Goal: Contribute content: Contribute content

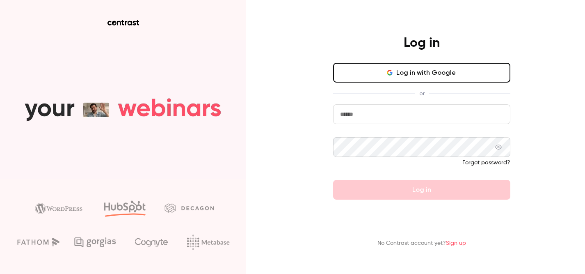
click at [392, 121] on input "email" at bounding box center [421, 114] width 177 height 20
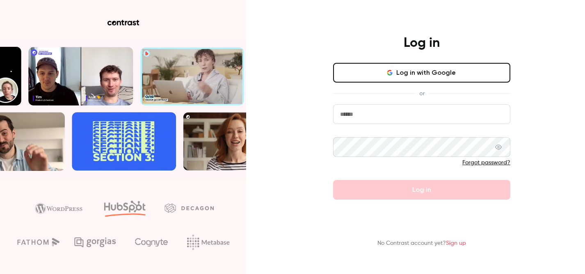
click at [0, 273] on com-1password-button at bounding box center [0, 274] width 0 height 0
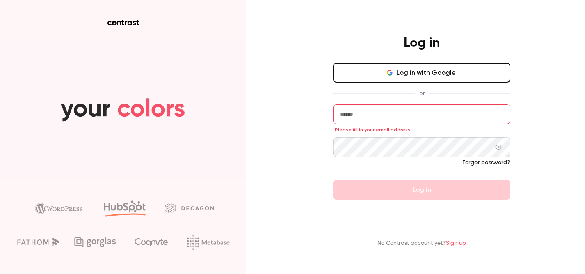
type input "**********"
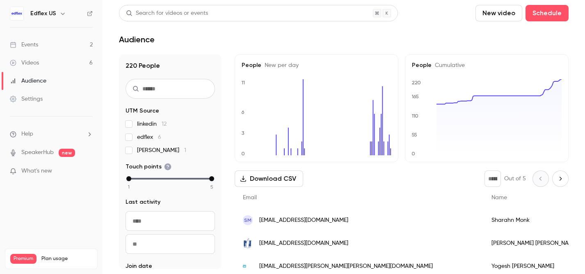
click at [503, 14] on button "New video" at bounding box center [498, 13] width 47 height 16
click at [508, 56] on div "Upload" at bounding box center [528, 57] width 62 height 8
click at [64, 47] on link "Events 2" at bounding box center [51, 45] width 103 height 18
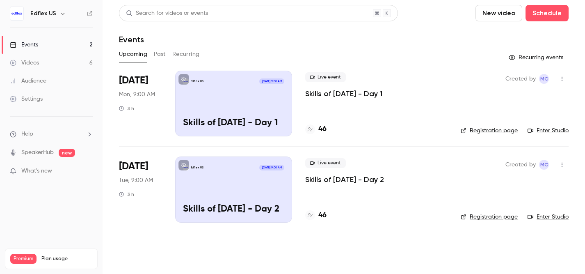
click at [488, 18] on button "New video" at bounding box center [498, 13] width 47 height 16
click at [509, 53] on div "Upload" at bounding box center [528, 57] width 62 height 8
click at [492, 19] on button "New video" at bounding box center [498, 13] width 47 height 16
click at [489, 50] on li "Upload" at bounding box center [522, 56] width 89 height 21
click at [566, 254] on icon "Uploads list" at bounding box center [566, 254] width 7 height 6
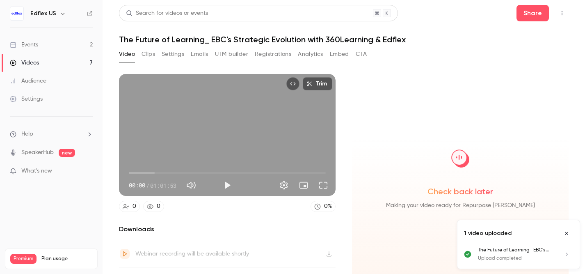
scroll to position [20, 0]
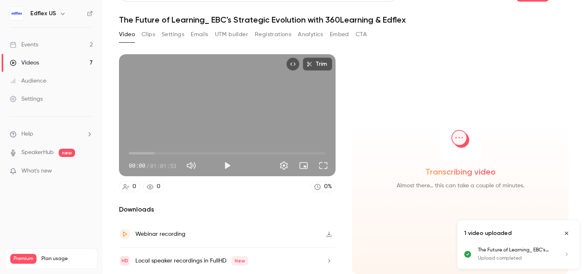
click at [568, 232] on icon "Close uploads list" at bounding box center [566, 233] width 7 height 6
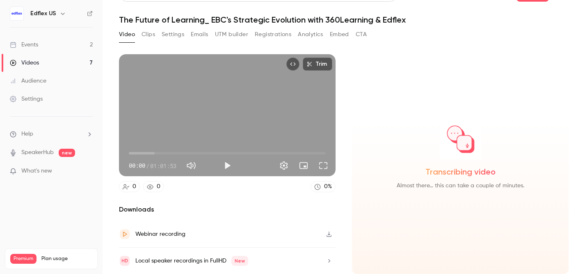
click at [206, 19] on h1 "The Future of Learning_ EBC's Strategic Evolution with 360Learning & Edflex" at bounding box center [343, 20] width 449 height 10
click at [210, 22] on h1 "The Future of Learning_ EBC's Strategic Evolution with 360Learning & Edflex" at bounding box center [343, 20] width 449 height 10
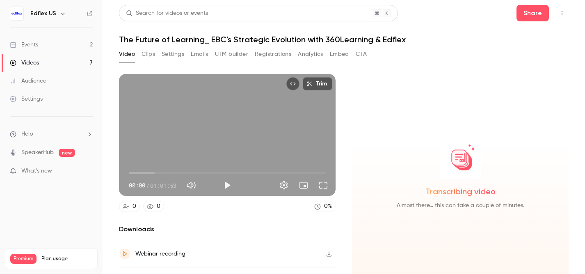
click at [173, 55] on button "Settings" at bounding box center [173, 54] width 23 height 13
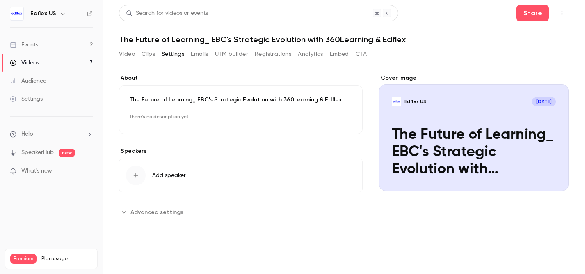
click at [192, 99] on p "The Future of Learning_ EBC's Strategic Evolution with 360Learning & Edflex" at bounding box center [240, 100] width 223 height 8
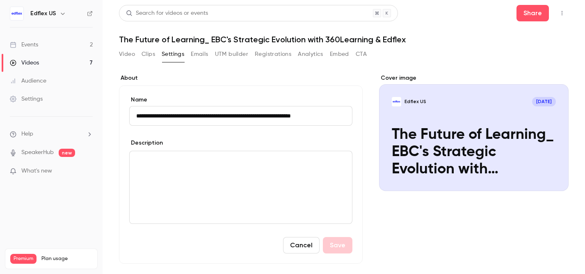
click at [199, 117] on input "**********" at bounding box center [240, 116] width 223 height 20
type input "**********"
click at [322, 192] on div "editor" at bounding box center [241, 187] width 222 height 72
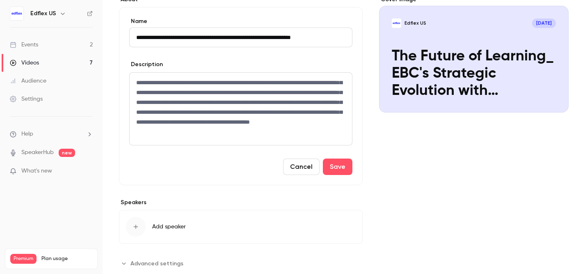
scroll to position [104, 0]
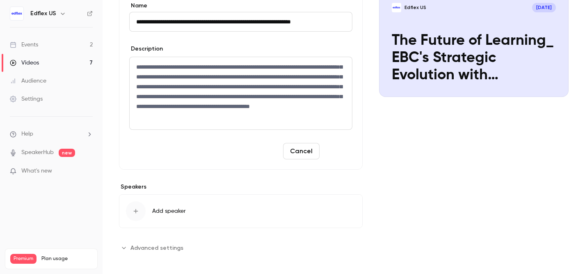
click at [337, 156] on button "Save" at bounding box center [338, 151] width 30 height 16
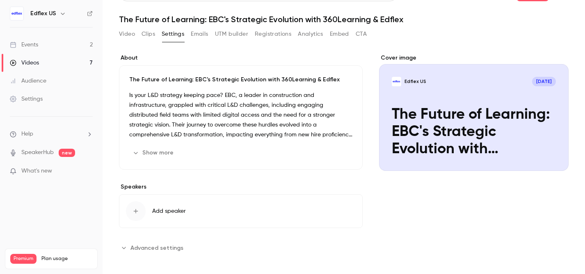
scroll to position [0, 0]
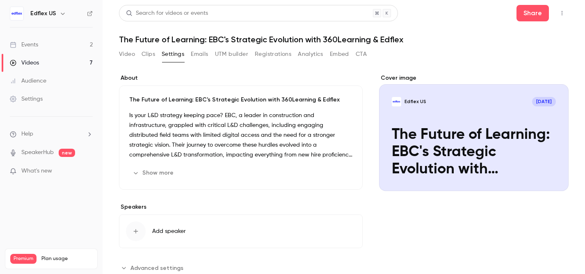
click at [144, 53] on button "Clips" at bounding box center [148, 54] width 14 height 13
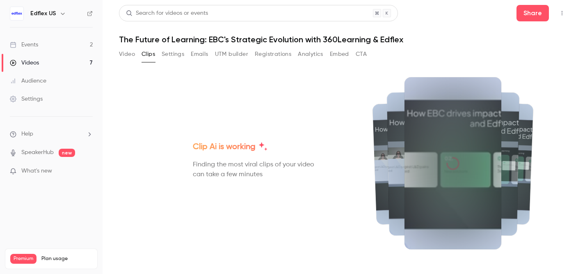
click at [125, 56] on button "Video" at bounding box center [127, 54] width 16 height 13
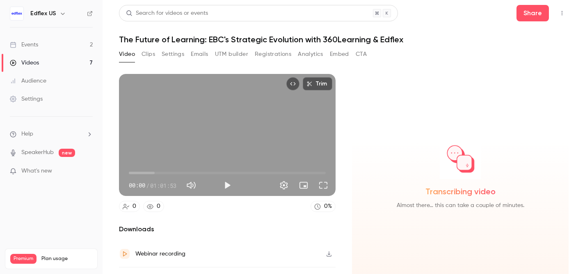
click at [172, 48] on button "Settings" at bounding box center [173, 54] width 23 height 13
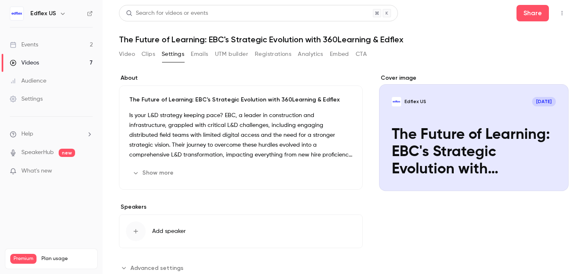
click at [197, 52] on button "Emails" at bounding box center [199, 54] width 17 height 13
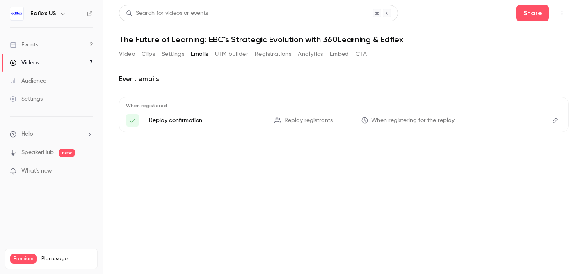
click at [228, 54] on button "UTM builder" at bounding box center [231, 54] width 33 height 13
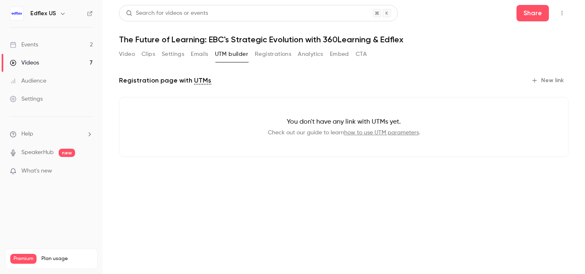
click at [266, 55] on button "Registrations" at bounding box center [273, 54] width 36 height 13
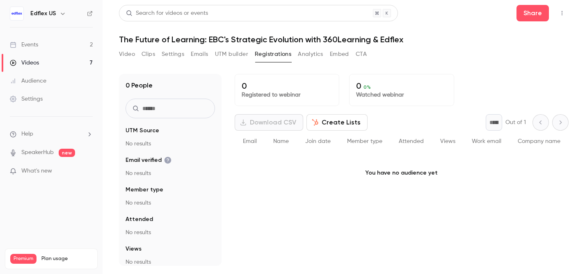
click at [309, 58] on button "Analytics" at bounding box center [310, 54] width 25 height 13
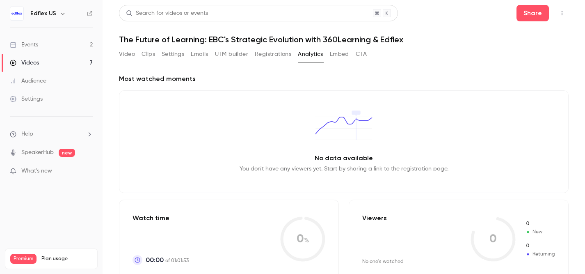
click at [332, 57] on button "Embed" at bounding box center [339, 54] width 19 height 13
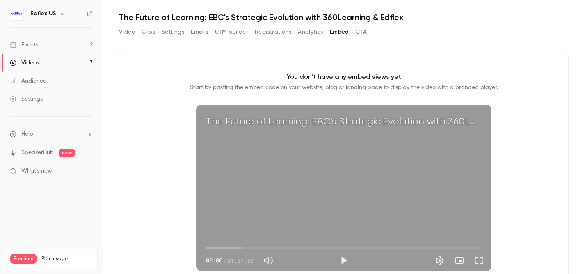
scroll to position [21, 0]
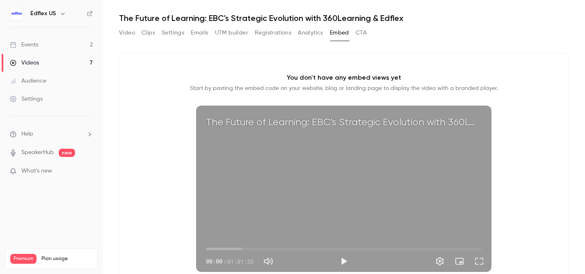
click at [360, 27] on button "CTA" at bounding box center [361, 32] width 11 height 13
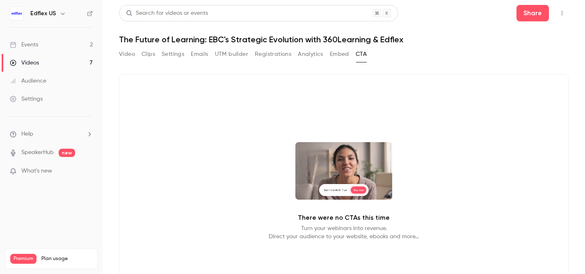
click at [126, 57] on button "Video" at bounding box center [127, 54] width 16 height 13
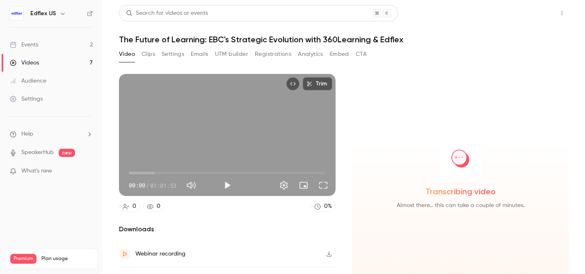
click at [532, 14] on button "Share" at bounding box center [532, 13] width 32 height 16
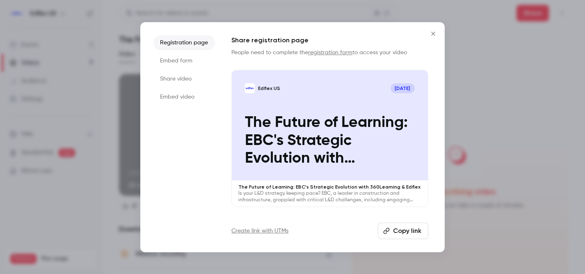
click at [433, 33] on icon "Close" at bounding box center [433, 34] width 4 height 4
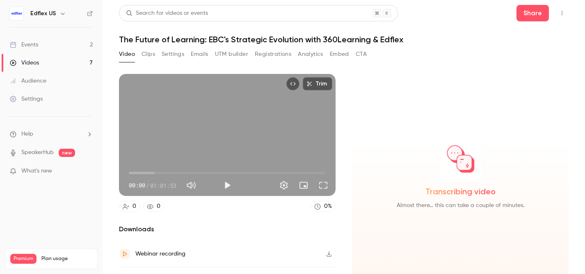
scroll to position [20, 0]
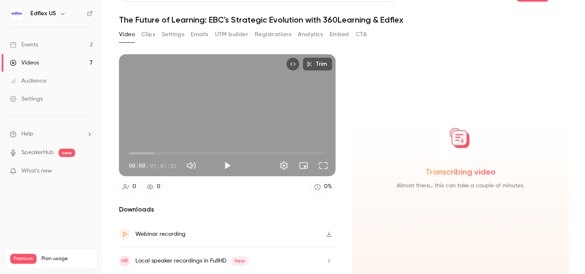
click at [169, 36] on button "Settings" at bounding box center [173, 34] width 23 height 13
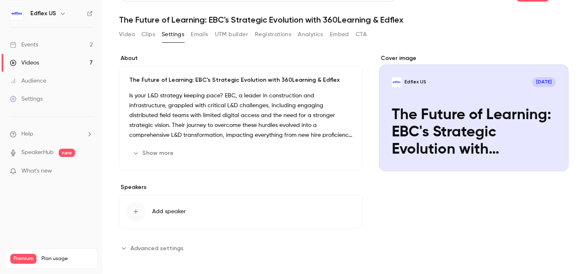
scroll to position [0, 0]
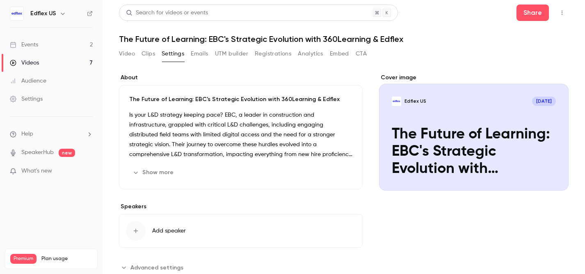
click at [463, 134] on div "Cover image" at bounding box center [473, 131] width 189 height 117
click at [0, 0] on input "Edflex US [DATE] The Future of Learning: EBC's Strategic Evolution with 360Lear…" at bounding box center [0, 0] width 0 height 0
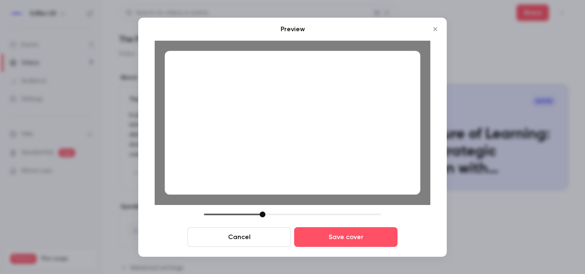
click at [357, 172] on div at bounding box center [292, 122] width 255 height 144
drag, startPoint x: 264, startPoint y: 213, endPoint x: 261, endPoint y: 217, distance: 4.4
click at [261, 217] on div at bounding box center [292, 214] width 177 height 6
click at [269, 167] on div at bounding box center [292, 122] width 255 height 144
click at [260, 213] on div at bounding box center [260, 214] width 6 height 6
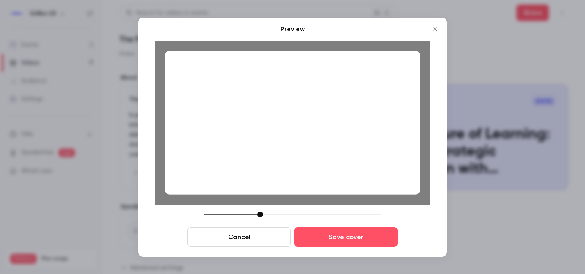
click at [266, 160] on div at bounding box center [292, 122] width 255 height 144
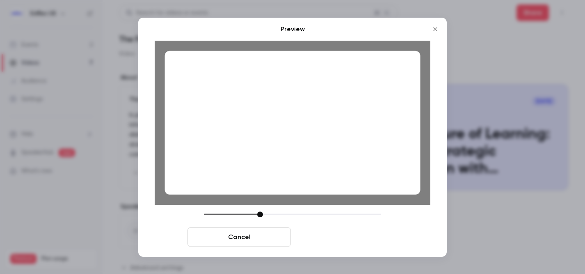
click at [339, 240] on button "Save cover" at bounding box center [345, 237] width 103 height 20
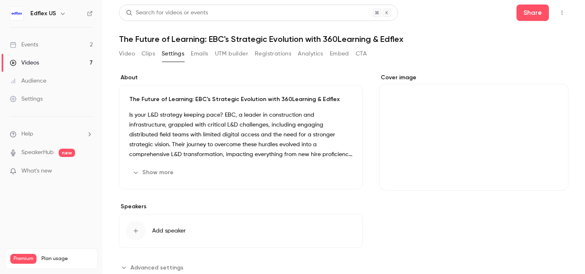
scroll to position [20, 0]
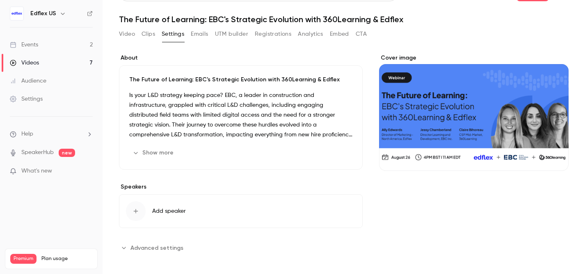
click at [167, 244] on span "Advanced settings" at bounding box center [156, 247] width 53 height 9
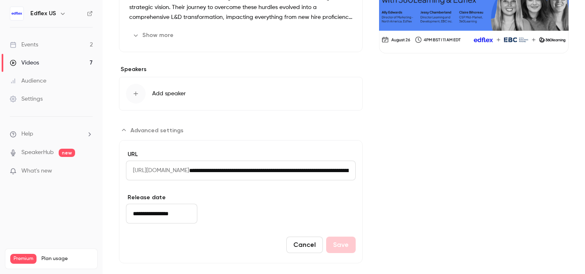
scroll to position [0, 0]
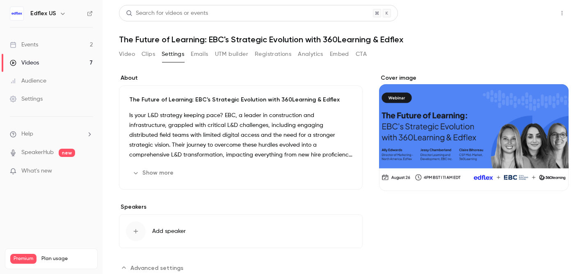
click at [526, 18] on button "Share" at bounding box center [532, 13] width 32 height 16
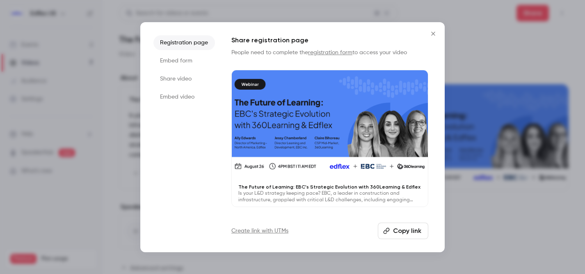
click at [191, 81] on li "Share video" at bounding box center [184, 78] width 62 height 15
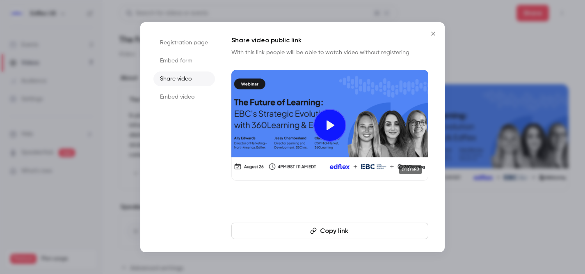
click at [342, 234] on button "Copy link" at bounding box center [329, 230] width 197 height 16
click at [433, 38] on button "Close" at bounding box center [433, 33] width 16 height 16
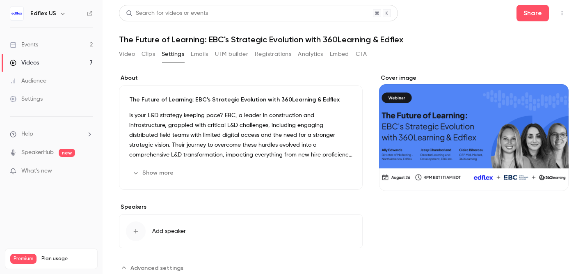
click at [148, 55] on button "Clips" at bounding box center [148, 54] width 14 height 13
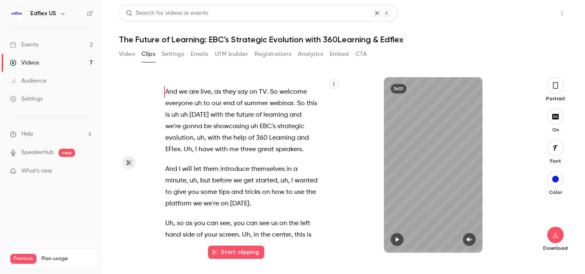
click at [532, 21] on button "Share" at bounding box center [532, 13] width 32 height 16
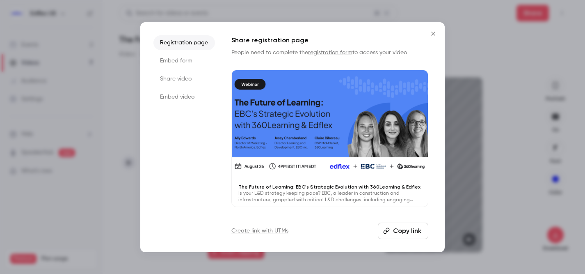
click at [176, 79] on li "Share video" at bounding box center [184, 78] width 62 height 15
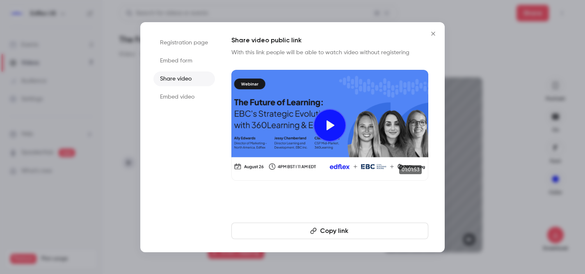
click at [336, 231] on button "Copy link" at bounding box center [329, 230] width 197 height 16
click at [432, 35] on icon "Close" at bounding box center [433, 33] width 10 height 7
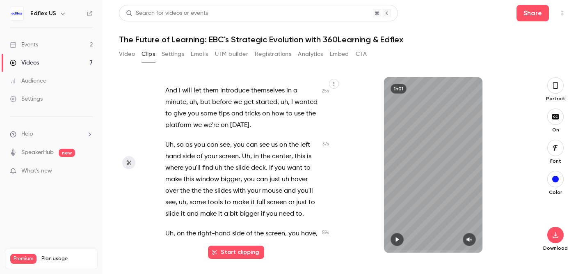
scroll to position [90, 0]
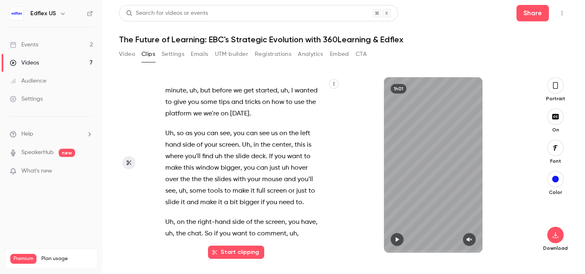
click at [237, 254] on button "Start clipping" at bounding box center [236, 251] width 56 height 13
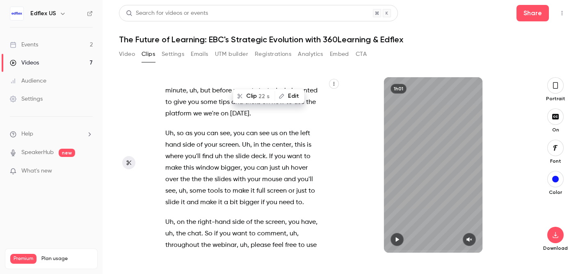
click at [300, 167] on span "hover" at bounding box center [299, 167] width 17 height 11
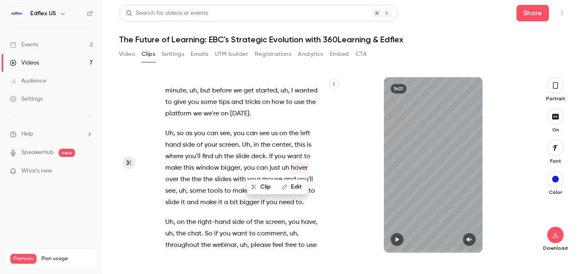
scroll to position [89, 0]
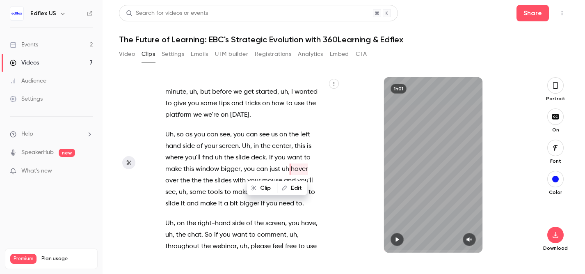
click at [135, 55] on div "Video Clips Settings Emails UTM builder Registrations Analytics Embed CTA" at bounding box center [243, 54] width 248 height 13
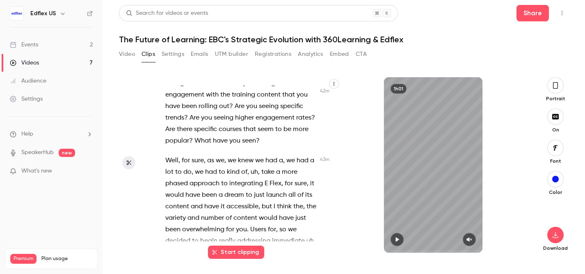
scroll to position [10293, 0]
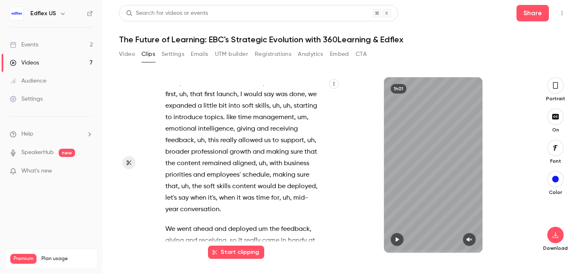
click at [332, 86] on icon "button" at bounding box center [333, 83] width 5 height 5
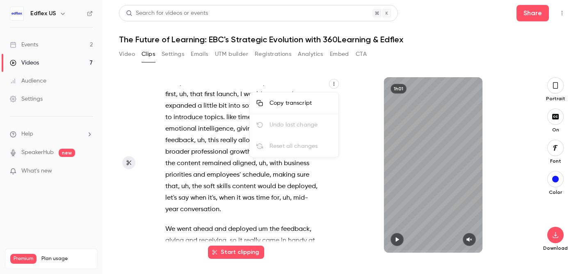
type input "****"
click at [332, 86] on div at bounding box center [292, 137] width 585 height 274
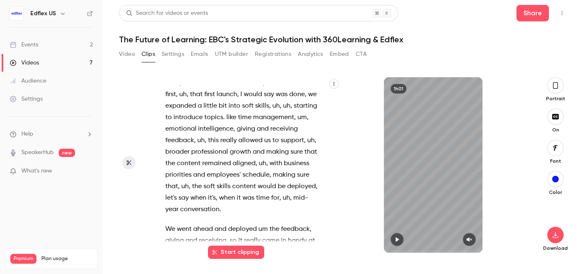
click at [164, 54] on button "Settings" at bounding box center [173, 54] width 23 height 13
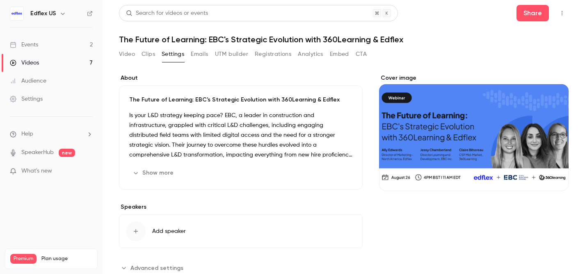
click at [144, 56] on button "Clips" at bounding box center [148, 54] width 14 height 13
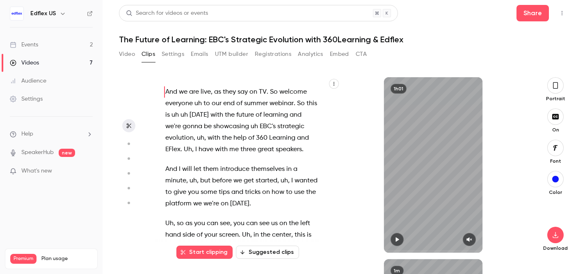
click at [397, 237] on icon "button" at bounding box center [397, 239] width 7 height 6
type input "***"
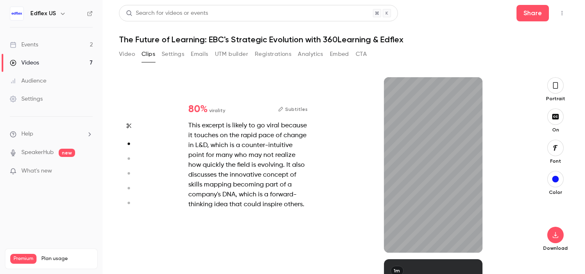
type input "***"
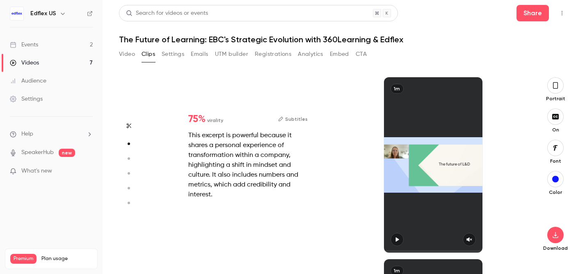
type input "*"
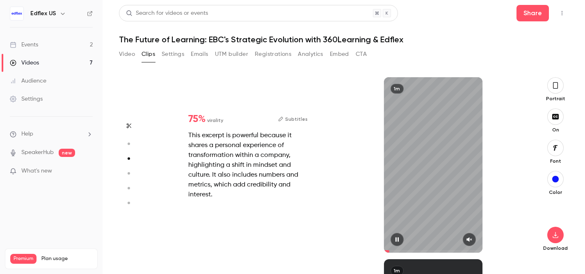
click at [473, 239] on button "button" at bounding box center [469, 238] width 13 height 13
click at [399, 239] on icon "button" at bounding box center [397, 239] width 7 height 6
click at [397, 239] on icon "button" at bounding box center [396, 239] width 3 height 5
click at [395, 239] on icon "button" at bounding box center [397, 239] width 7 height 6
type input "****"
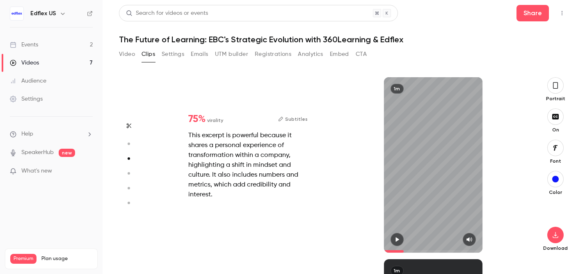
type input "***"
type input "*"
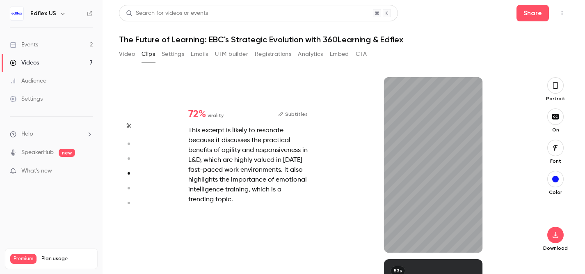
scroll to position [545, 0]
click at [468, 241] on icon "button" at bounding box center [469, 239] width 7 height 6
type input "****"
click at [130, 125] on icon "button" at bounding box center [128, 126] width 7 height 6
type input "***"
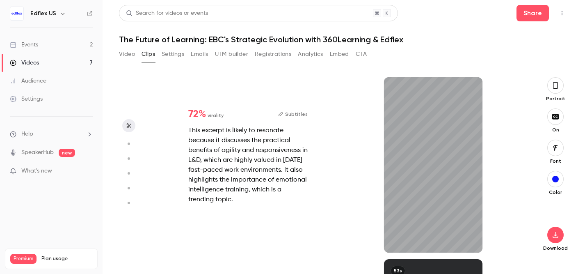
type input "****"
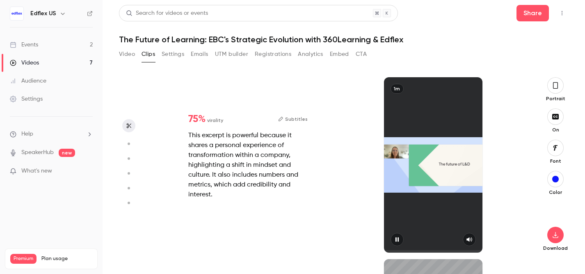
type input "***"
type input "*"
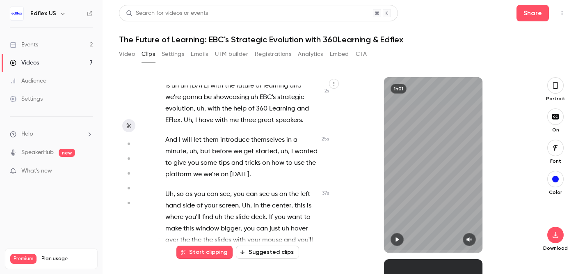
scroll to position [30, 0]
click at [252, 252] on button "Suggested clips" at bounding box center [267, 251] width 63 height 13
type input "***"
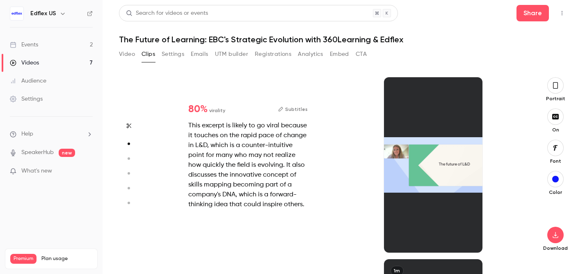
scroll to position [0, 0]
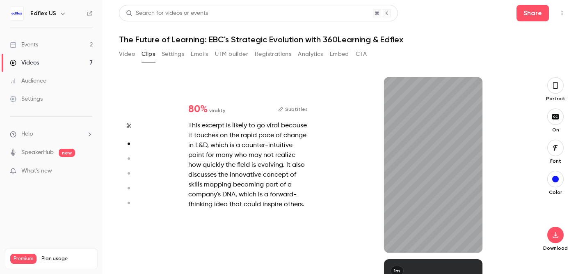
type input "***"
type input "*"
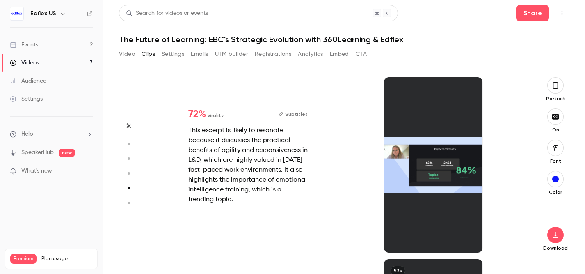
type input "***"
click at [411, 179] on div at bounding box center [433, 164] width 98 height 175
click at [433, 182] on div at bounding box center [433, 164] width 98 height 175
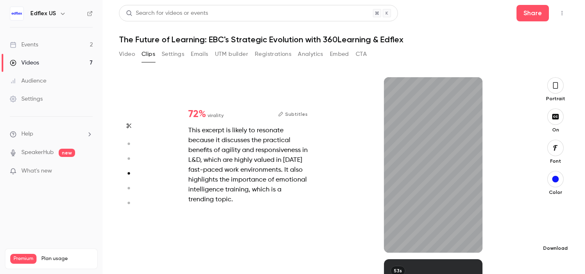
click at [555, 234] on icon "button" at bounding box center [554, 235] width 5 height 6
type input "****"
type input "***"
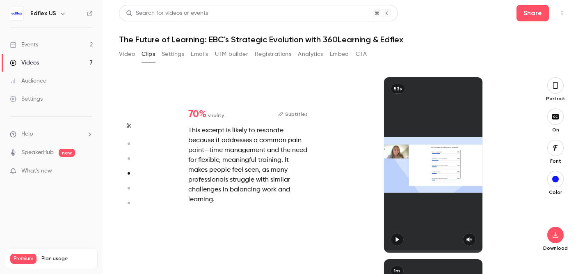
type input "*"
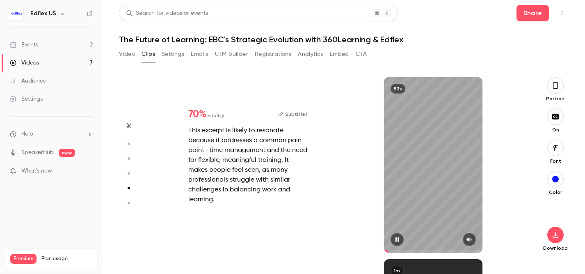
click at [468, 239] on icon "button" at bounding box center [468, 239] width 5 height 5
click at [560, 235] on icon "button" at bounding box center [555, 234] width 10 height 7
type input "****"
type input "***"
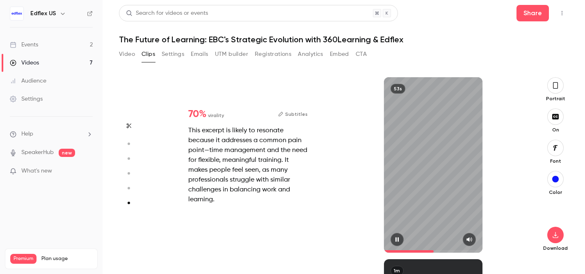
type input "*"
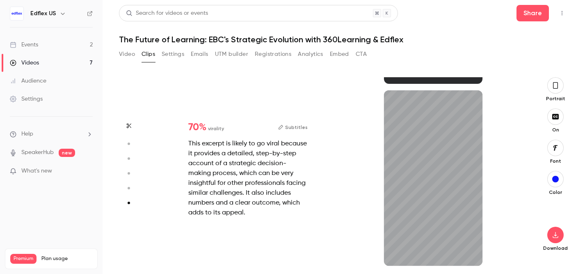
scroll to position [895, 0]
click at [466, 251] on icon "button" at bounding box center [469, 252] width 7 height 6
click at [423, 262] on span at bounding box center [433, 264] width 98 height 13
type input "****"
type input "***"
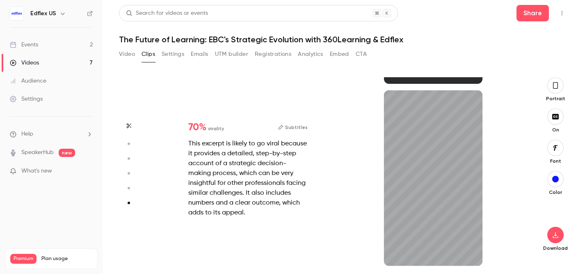
type input "*"
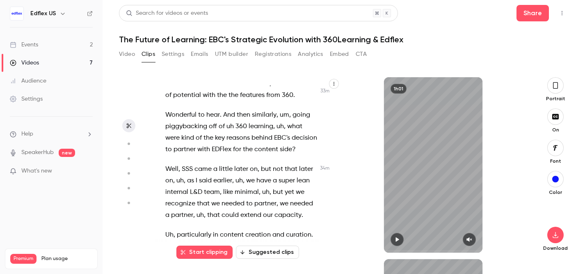
scroll to position [8043, 0]
click at [202, 248] on span "we've" at bounding box center [208, 253] width 17 height 11
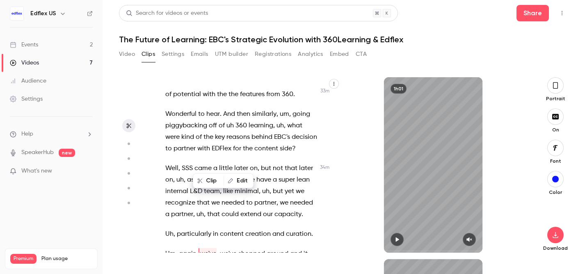
scroll to position [8024, 0]
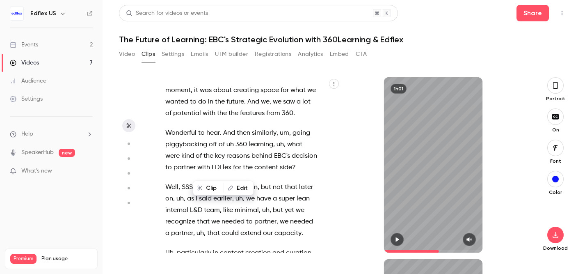
click at [219, 269] on span at bounding box center [219, 272] width 2 height 7
click at [226, 187] on button "Clip" at bounding box center [229, 187] width 30 height 13
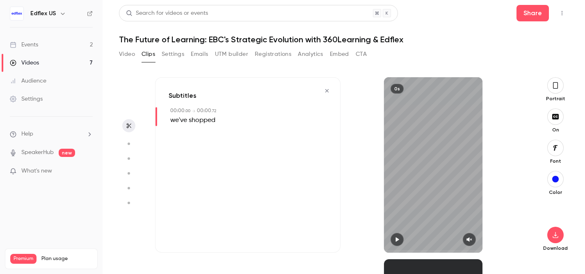
click at [127, 125] on icon "button" at bounding box center [128, 126] width 7 height 6
click at [326, 87] on button "button" at bounding box center [326, 90] width 13 height 13
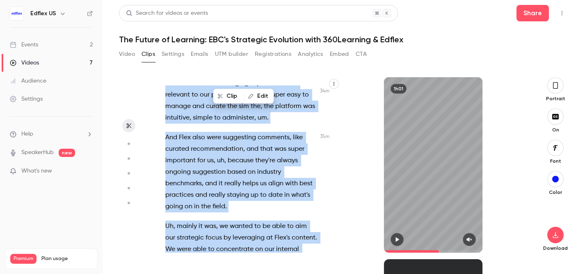
scroll to position [8344, 0]
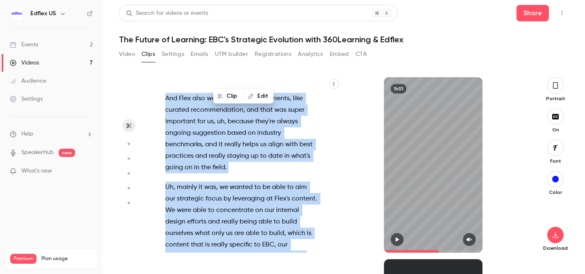
drag, startPoint x: 220, startPoint y: 168, endPoint x: 262, endPoint y: 155, distance: 44.2
click at [262, 155] on div "And we are live , as they say on TV . So welcome everyone uh to our end of summ…" at bounding box center [245, 168] width 181 height 167
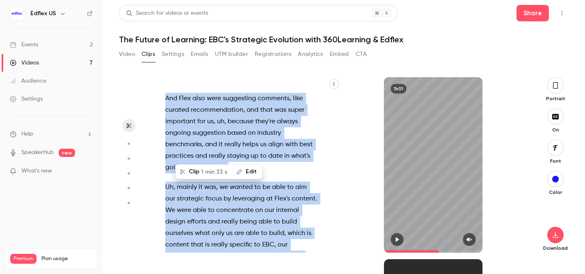
click at [193, 171] on button "Clip 1 min 33 s" at bounding box center [204, 171] width 56 height 13
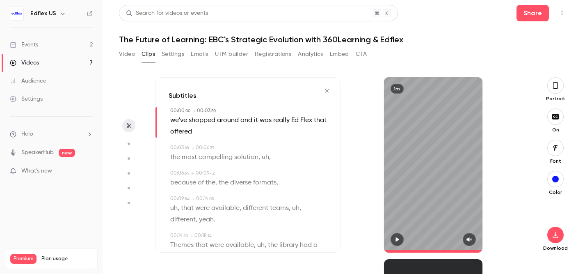
type input "*"
click at [176, 121] on span "we've" at bounding box center [178, 119] width 17 height 11
click at [180, 136] on button "Edit" at bounding box center [176, 134] width 28 height 13
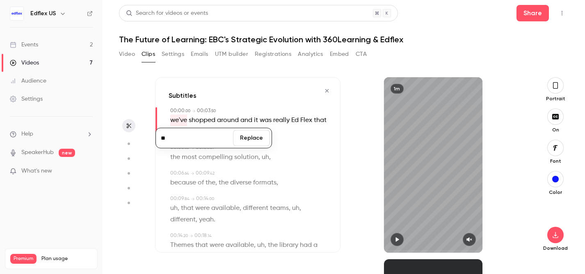
type input "**"
click at [250, 139] on button "Replace" at bounding box center [251, 138] width 37 height 16
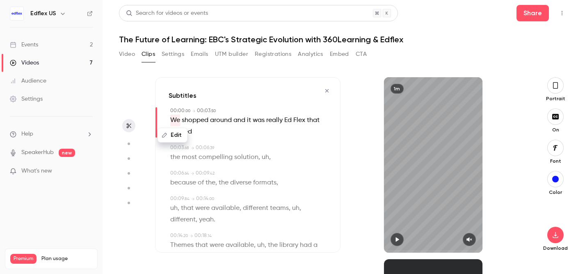
click at [295, 121] on span "Flex" at bounding box center [299, 119] width 12 height 11
click at [292, 120] on span "Ed" at bounding box center [287, 119] width 7 height 11
click at [288, 132] on button "Edit" at bounding box center [285, 134] width 28 height 13
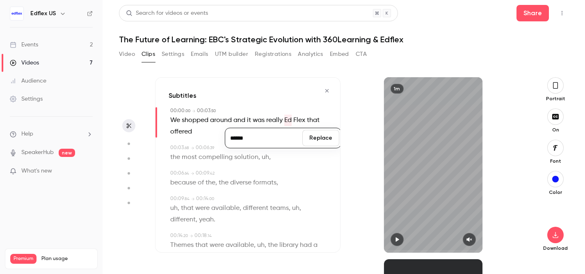
type input "******"
click at [321, 138] on button "Replace" at bounding box center [320, 138] width 37 height 16
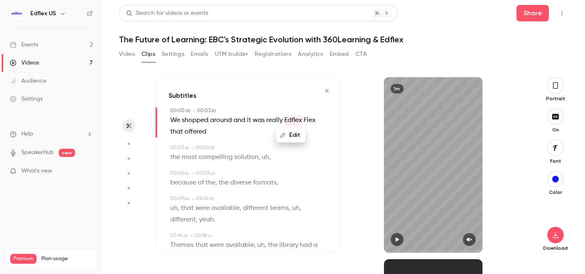
click at [311, 120] on span "Flex" at bounding box center [309, 119] width 12 height 11
click at [309, 133] on button "Edit" at bounding box center [307, 134] width 28 height 13
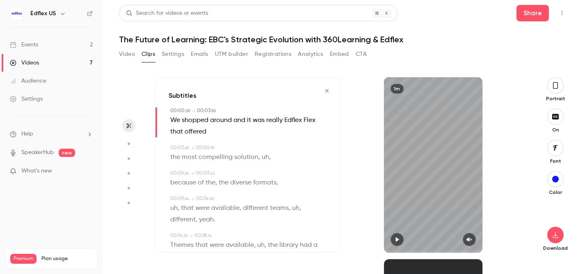
click at [307, 119] on span "Flex" at bounding box center [309, 119] width 12 height 11
click at [306, 134] on button "Edit" at bounding box center [307, 134] width 28 height 13
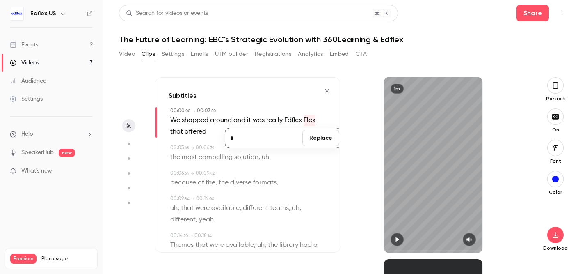
click at [317, 139] on button "Replace" at bounding box center [320, 138] width 37 height 16
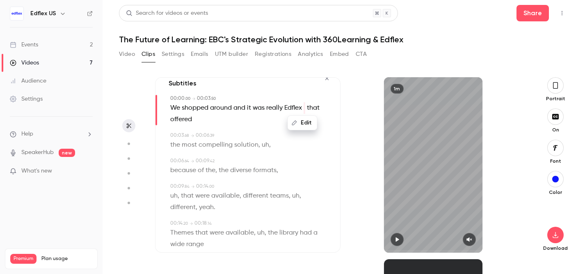
scroll to position [13, 0]
click at [227, 141] on span "compelling" at bounding box center [215, 143] width 34 height 11
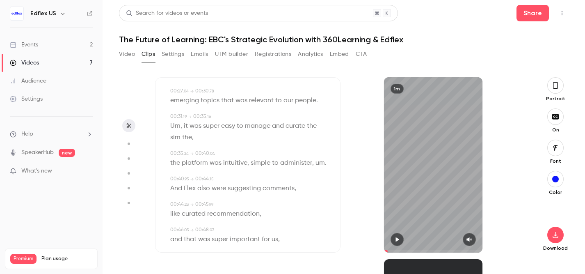
scroll to position [258, 0]
click at [286, 123] on span "curate" at bounding box center [295, 124] width 20 height 11
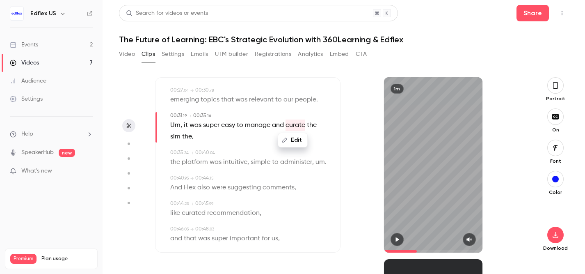
click at [471, 239] on icon "button" at bounding box center [468, 239] width 5 height 5
click at [396, 240] on icon "button" at bounding box center [396, 239] width 3 height 5
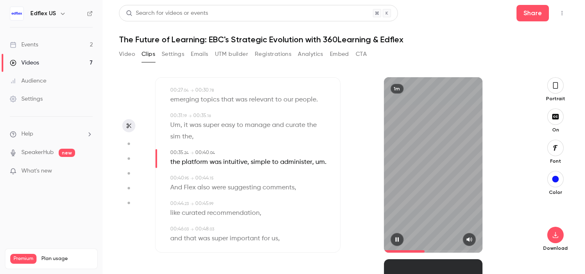
click at [398, 242] on button "button" at bounding box center [396, 238] width 13 height 13
click at [190, 136] on span "the" at bounding box center [187, 136] width 10 height 11
type input "****"
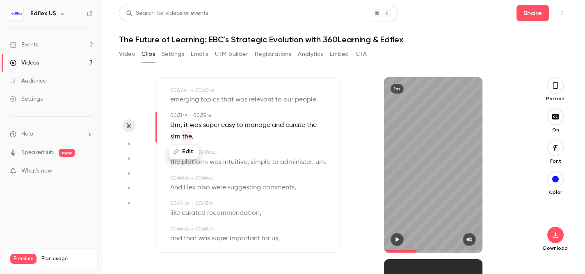
click at [189, 152] on button "Edit" at bounding box center [184, 151] width 28 height 13
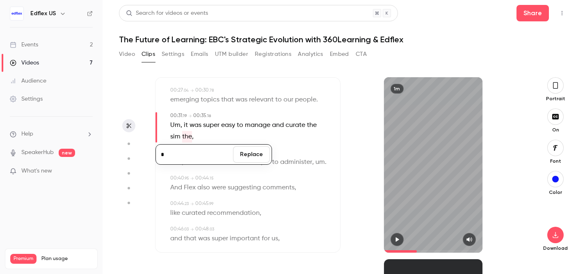
click at [244, 152] on button "Replace" at bounding box center [251, 154] width 37 height 16
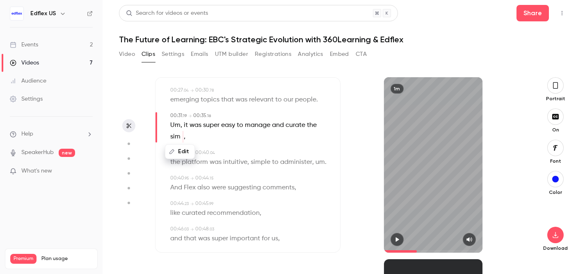
type input "****"
click at [173, 136] on span "sim" at bounding box center [175, 136] width 10 height 11
click at [174, 150] on button "Edit" at bounding box center [172, 151] width 28 height 13
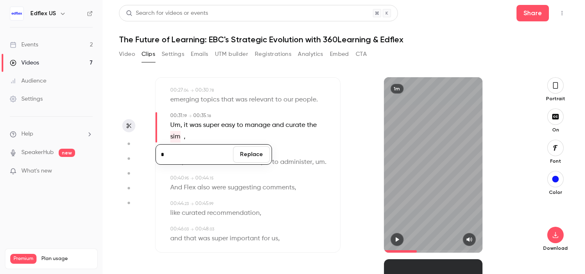
click at [250, 156] on button "Replace" at bounding box center [251, 154] width 37 height 16
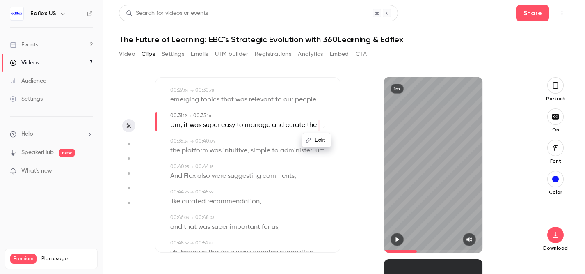
click at [313, 125] on span "the" at bounding box center [312, 124] width 10 height 11
type input "****"
click at [314, 138] on button "Edit" at bounding box center [309, 139] width 28 height 13
click at [307, 142] on button "Replace" at bounding box center [320, 142] width 37 height 16
click at [393, 239] on button "button" at bounding box center [396, 238] width 13 height 13
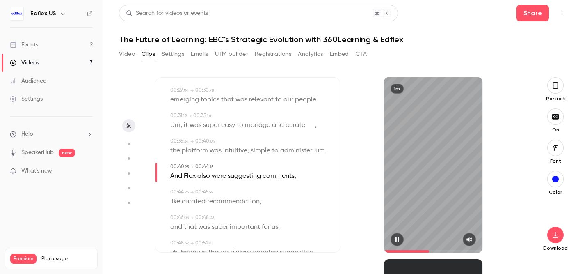
click at [399, 239] on icon "button" at bounding box center [397, 239] width 7 height 6
click at [173, 176] on span "And" at bounding box center [176, 175] width 12 height 11
type input "**"
click at [180, 191] on button "Edit" at bounding box center [174, 190] width 28 height 13
click at [253, 195] on button "Replace" at bounding box center [251, 193] width 37 height 16
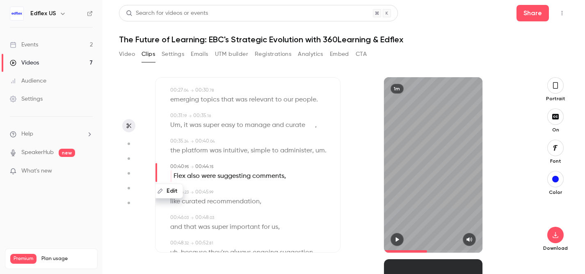
type input "**"
click at [180, 175] on span "Flex" at bounding box center [179, 175] width 12 height 11
click at [173, 189] on button "Edit" at bounding box center [176, 190] width 28 height 13
type input "******"
click at [246, 195] on button "Replace" at bounding box center [251, 193] width 37 height 16
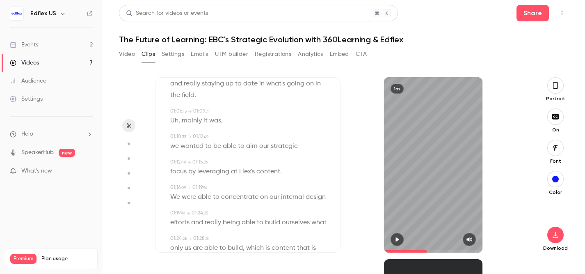
scroll to position [515, 0]
click at [234, 172] on span "at" at bounding box center [234, 170] width 7 height 11
type input "****"
click at [238, 187] on button "Edit" at bounding box center [231, 185] width 28 height 13
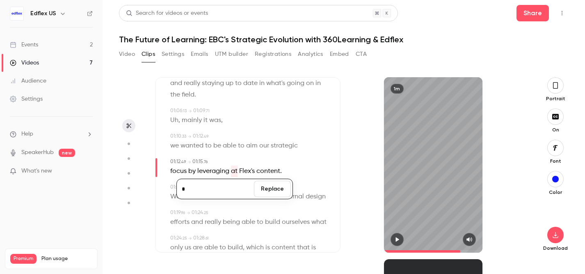
click at [267, 186] on button "Replace" at bounding box center [272, 188] width 37 height 16
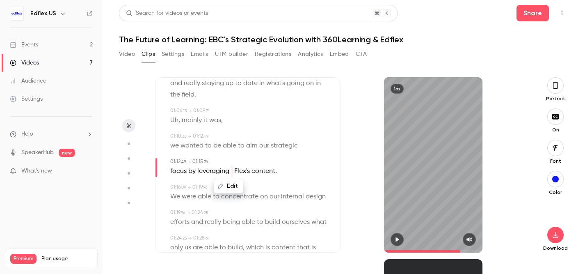
type input "****"
click at [241, 169] on span "Flex's" at bounding box center [242, 170] width 16 height 11
click at [240, 182] on button "Edit" at bounding box center [239, 185] width 28 height 13
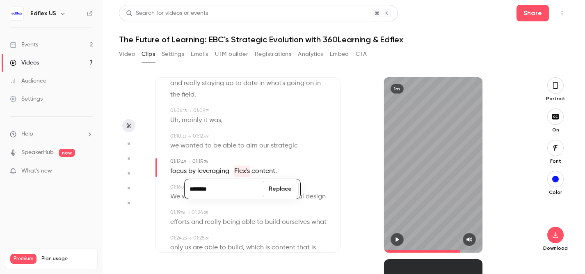
type input "********"
click at [281, 192] on button "Replace" at bounding box center [280, 188] width 37 height 16
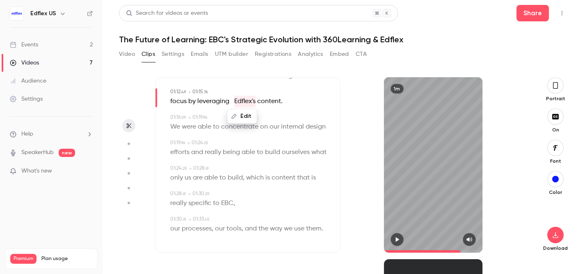
scroll to position [587, 0]
click at [558, 236] on icon "button" at bounding box center [555, 234] width 10 height 7
click at [132, 123] on button "button" at bounding box center [128, 125] width 13 height 13
click at [154, 54] on button "Clips" at bounding box center [148, 54] width 14 height 13
type input "****"
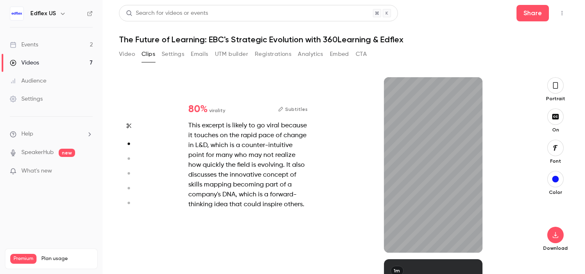
type input "***"
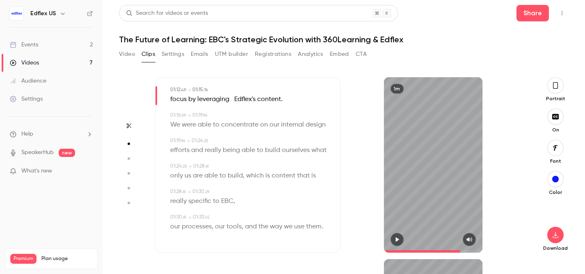
type input "****"
type input "***"
type input "****"
type input "*"
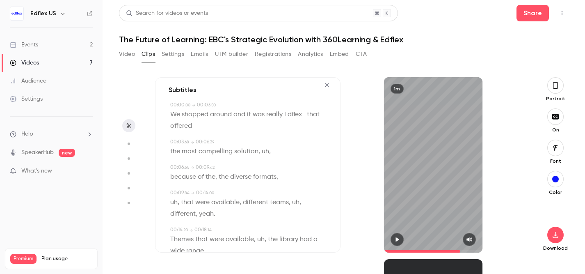
scroll to position [0, 0]
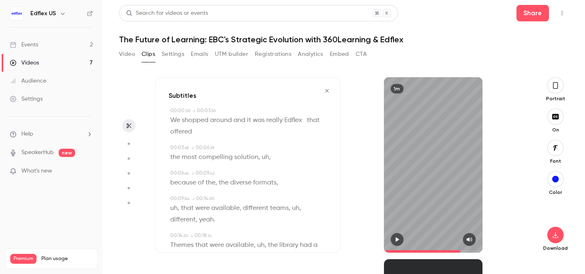
click at [129, 53] on button "Video" at bounding box center [127, 54] width 16 height 13
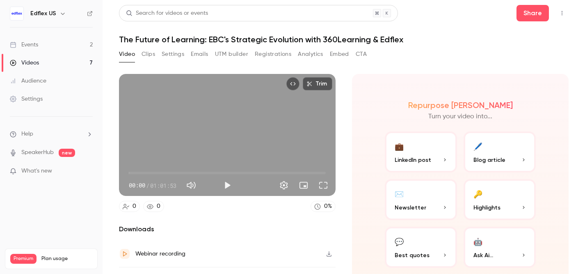
click at [146, 54] on button "Clips" at bounding box center [148, 54] width 14 height 13
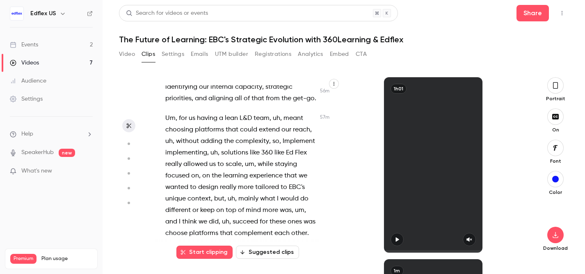
scroll to position [13143, 0]
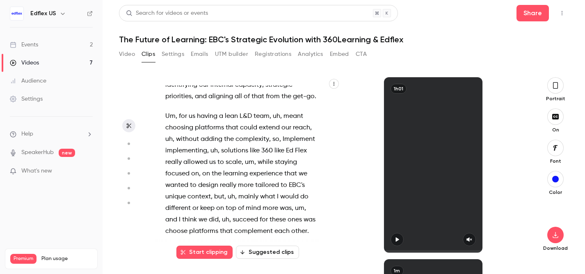
click at [126, 126] on icon "button" at bounding box center [128, 126] width 7 height 6
drag, startPoint x: 176, startPoint y: 146, endPoint x: 306, endPoint y: 214, distance: 146.7
click at [306, 214] on div "And we are live , as they say on TV . So welcome everyone uh to our end of summ…" at bounding box center [245, 168] width 181 height 167
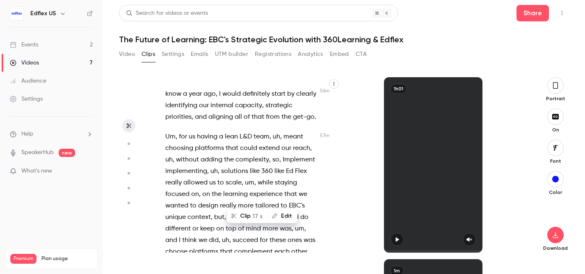
scroll to position [13122, 0]
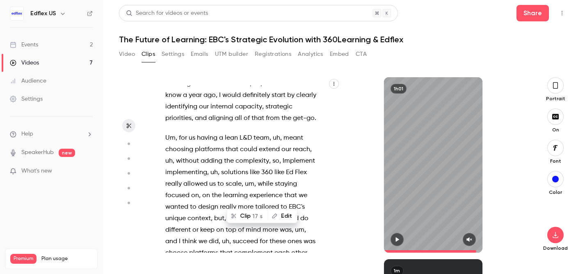
click at [244, 214] on button "Clip 17 s" at bounding box center [248, 215] width 40 height 13
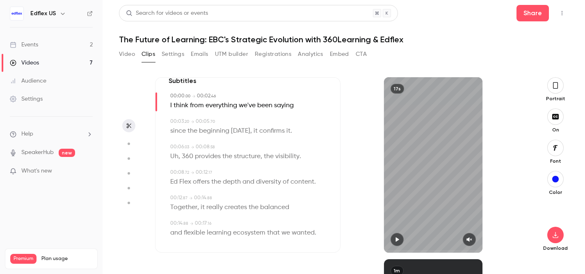
scroll to position [19, 0]
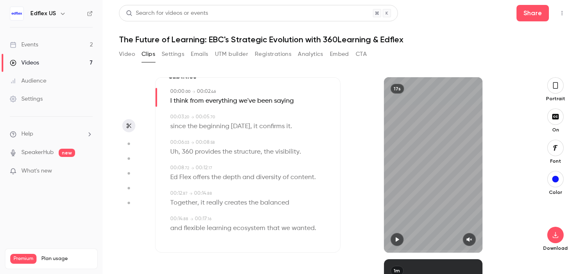
click at [171, 176] on span "Ed" at bounding box center [173, 176] width 7 height 11
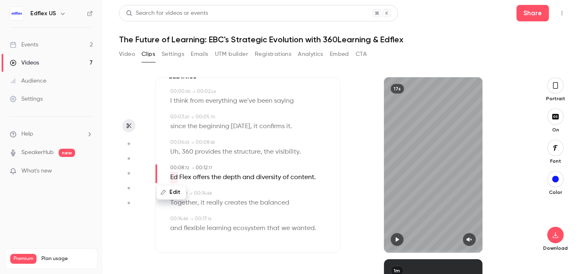
type input "***"
click at [178, 191] on button "Edit" at bounding box center [171, 191] width 28 height 13
click at [251, 194] on button "Replace" at bounding box center [251, 195] width 37 height 16
type input "***"
click at [175, 177] on span "Flex" at bounding box center [179, 176] width 12 height 11
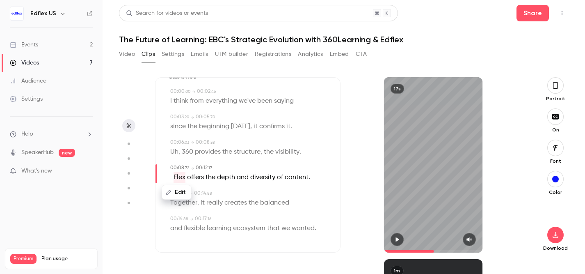
click at [178, 190] on button "Edit" at bounding box center [176, 191] width 28 height 13
type input "******"
click at [246, 197] on button "Replace" at bounding box center [251, 195] width 37 height 16
type input "***"
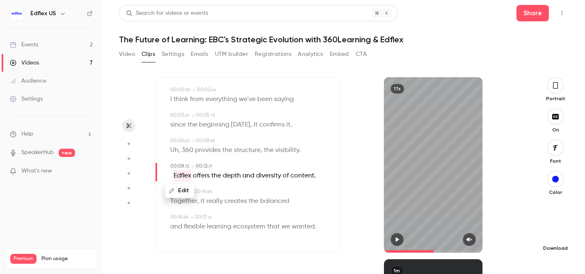
click at [556, 232] on icon "button" at bounding box center [555, 234] width 10 height 7
click at [127, 50] on button "Video" at bounding box center [127, 54] width 16 height 13
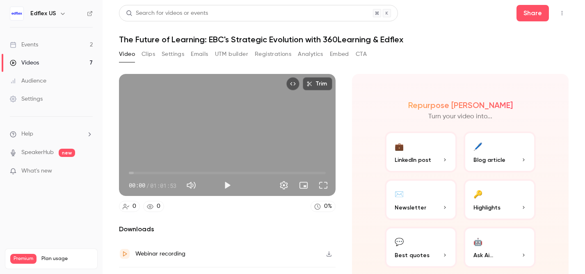
click at [147, 52] on button "Clips" at bounding box center [148, 54] width 14 height 13
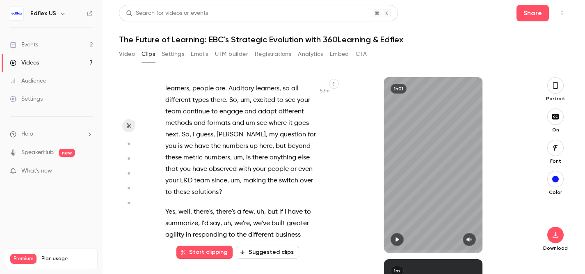
scroll to position [12289, 0]
click at [126, 125] on icon "button" at bounding box center [128, 126] width 7 height 6
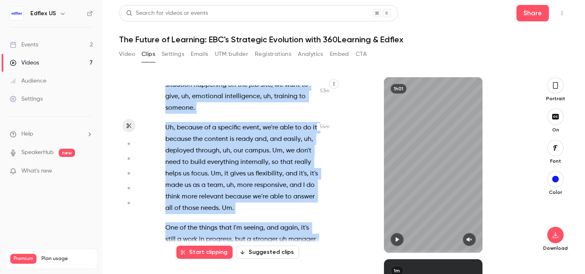
scroll to position [12502, 0]
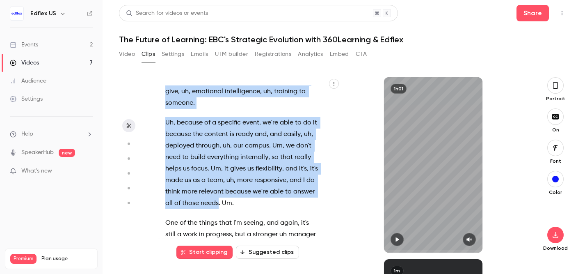
drag, startPoint x: 201, startPoint y: 144, endPoint x: 219, endPoint y: 103, distance: 44.8
click at [219, 103] on div "And we are live , as they say on TV . So welcome everyone uh to our end of summ…" at bounding box center [245, 168] width 181 height 167
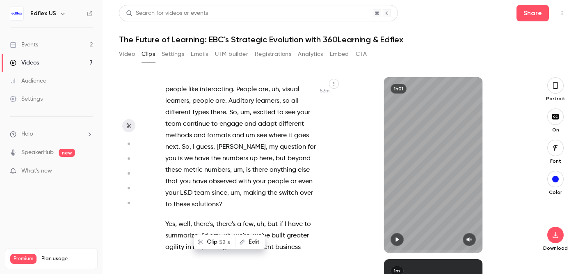
scroll to position [12264, 0]
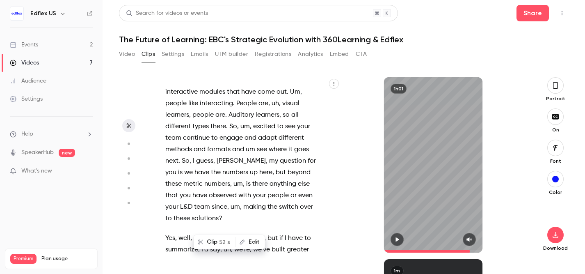
click at [204, 267] on span "having" at bounding box center [209, 272] width 21 height 11
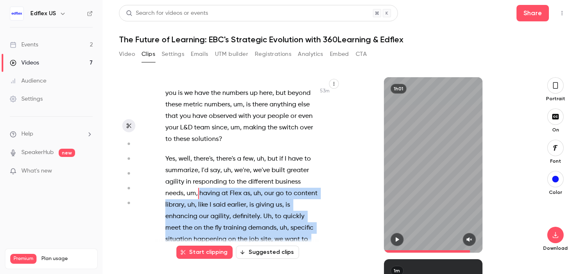
scroll to position [12370, 0]
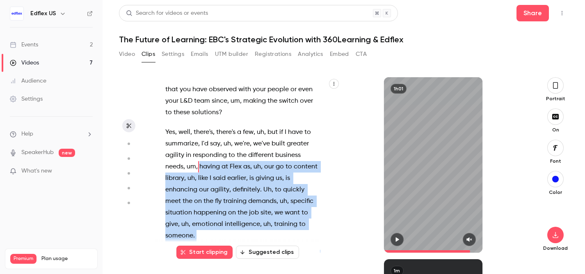
drag, startPoint x: 201, startPoint y: 169, endPoint x: 219, endPoint y: 230, distance: 63.7
click at [219, 230] on div "And we are live , as they say on TV . So welcome everyone uh to our end of summ…" at bounding box center [245, 168] width 181 height 167
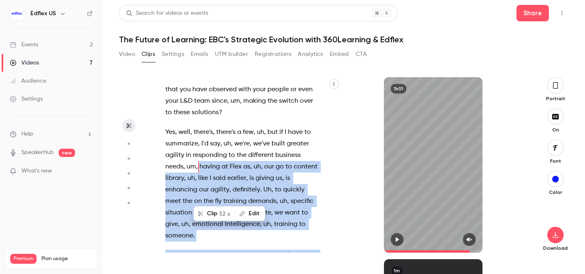
click at [206, 214] on button "Clip 52 s" at bounding box center [214, 213] width 41 height 13
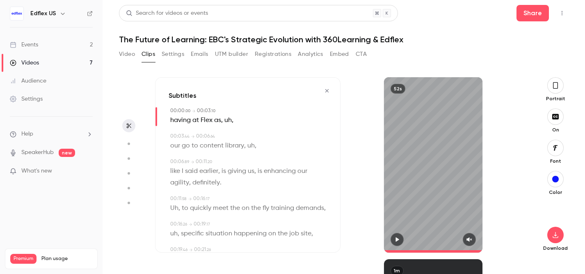
type input "*"
click at [174, 121] on span "having" at bounding box center [180, 119] width 21 height 11
click at [177, 136] on button "Edit" at bounding box center [178, 134] width 28 height 13
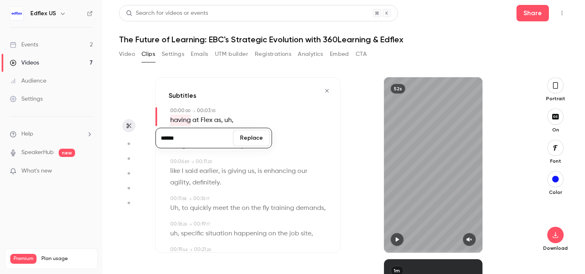
type input "******"
click at [248, 136] on button "Replace" at bounding box center [251, 138] width 37 height 16
click at [197, 122] on span "at" at bounding box center [196, 119] width 7 height 11
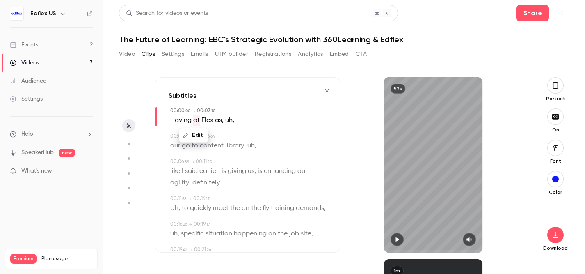
click at [198, 134] on button "Edit" at bounding box center [194, 134] width 28 height 13
click at [243, 140] on button "Replace" at bounding box center [251, 138] width 37 height 16
click at [203, 120] on span "Flex" at bounding box center [202, 119] width 12 height 11
click at [205, 135] on button "Edit" at bounding box center [199, 134] width 28 height 13
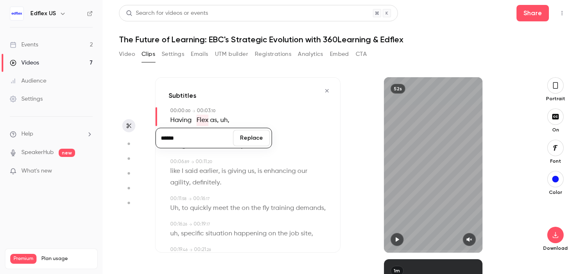
type input "******"
click at [246, 138] on button "Replace" at bounding box center [251, 138] width 37 height 16
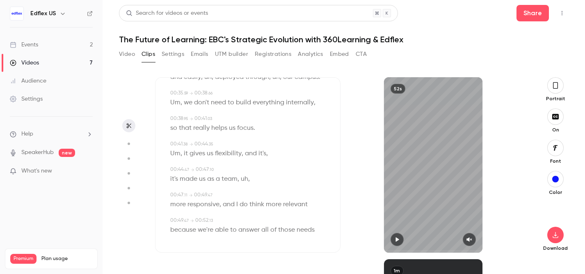
scroll to position [298, 0]
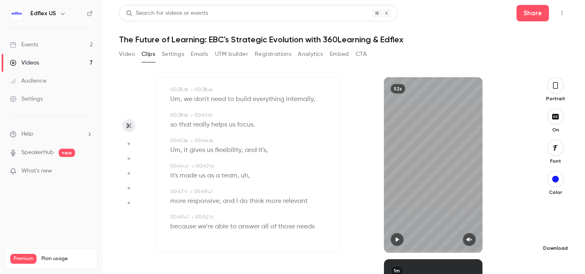
click at [552, 236] on icon "button" at bounding box center [554, 235] width 5 height 6
click at [122, 54] on button "Video" at bounding box center [127, 54] width 16 height 13
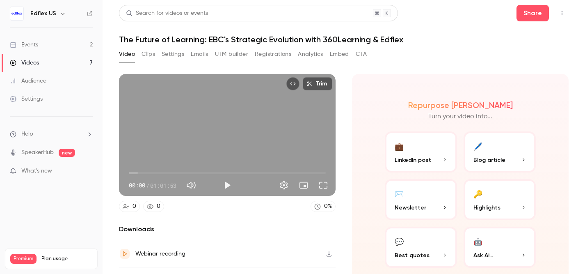
scroll to position [20, 0]
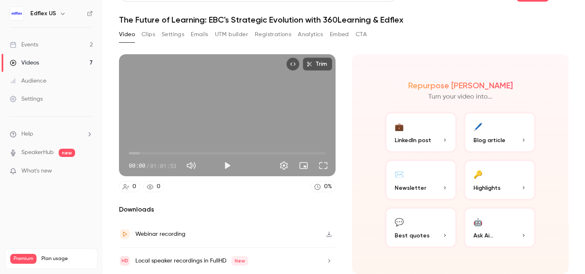
click at [489, 128] on button "🖊️ Blog article" at bounding box center [499, 132] width 72 height 41
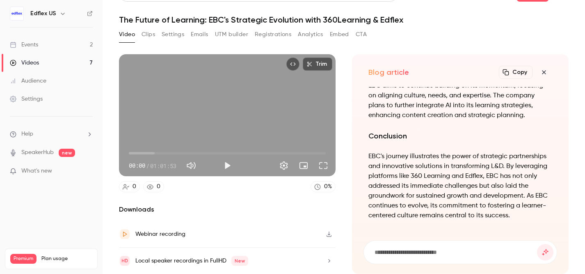
click at [407, 163] on p "EBC's journey illustrates the power of strategic partnerships and innovative so…" at bounding box center [460, 185] width 184 height 69
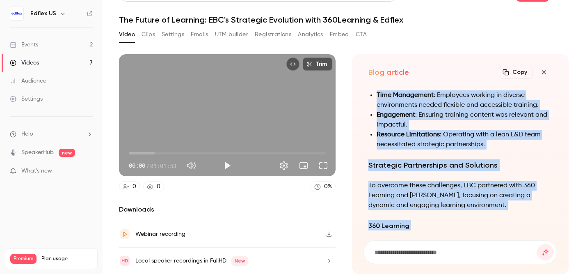
scroll to position [0, 0]
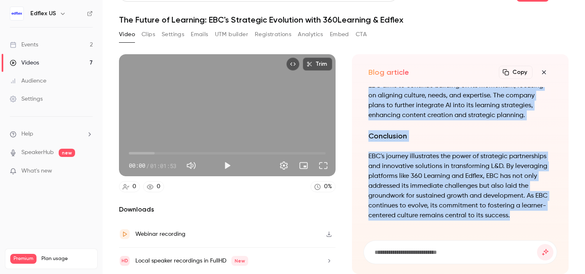
drag, startPoint x: 370, startPoint y: 94, endPoint x: 510, endPoint y: 214, distance: 184.9
copy div "Strategic Evolution in Learning and Development: A Case Study of EBC In the rap…"
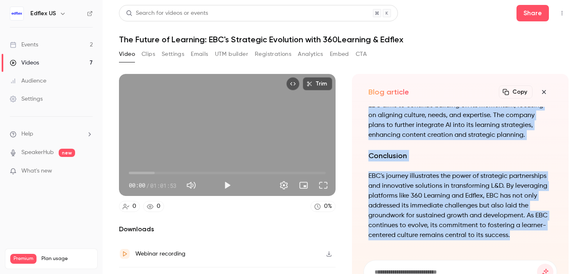
scroll to position [1, 0]
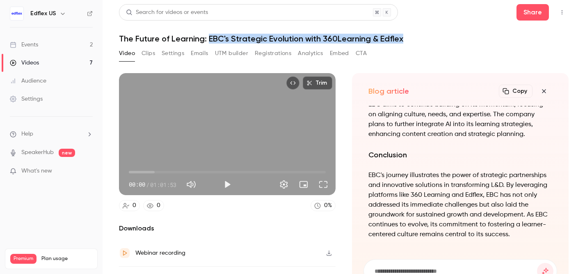
drag, startPoint x: 207, startPoint y: 37, endPoint x: 414, endPoint y: 38, distance: 206.7
click at [414, 38] on h1 "The Future of Learning: EBC's Strategic Evolution with 360Learning & Edflex" at bounding box center [343, 39] width 449 height 10
copy h1 "EBC's Strategic Evolution with 360Learning & Edflex"
